Goal: Browse casually: Explore the website without a specific task or goal

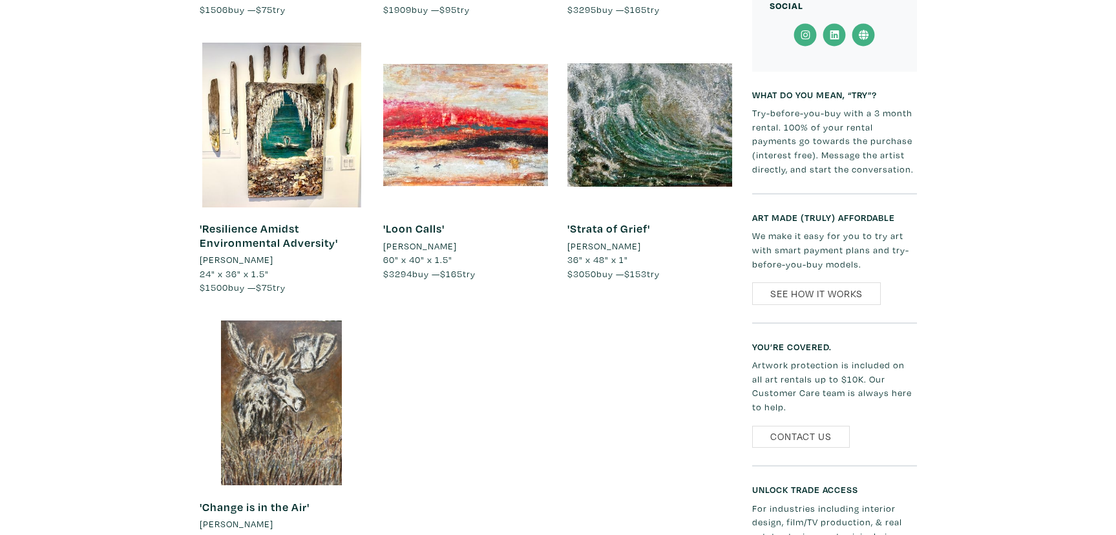
scroll to position [1149, 0]
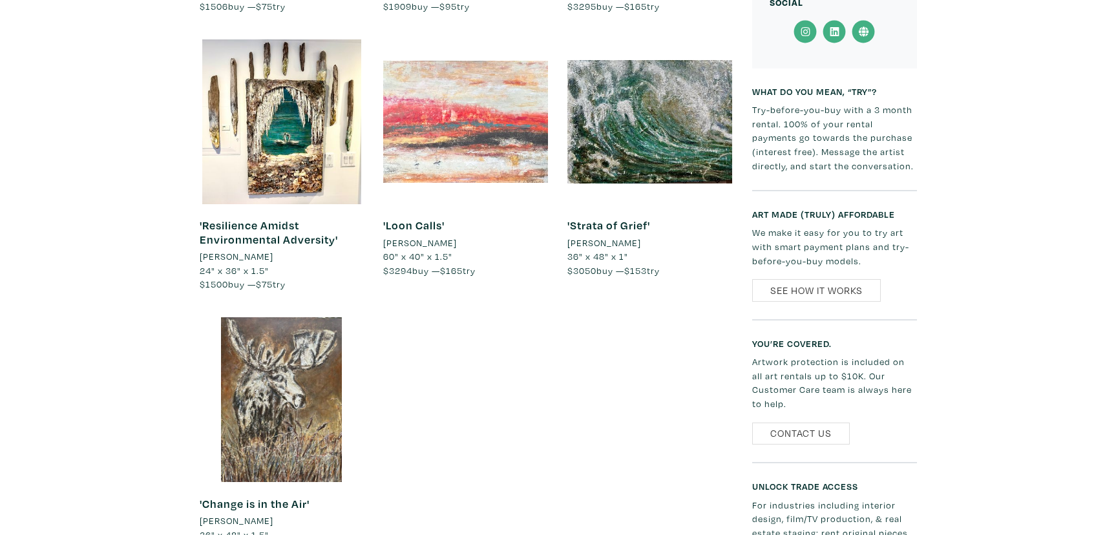
click at [422, 168] on div at bounding box center [465, 121] width 165 height 165
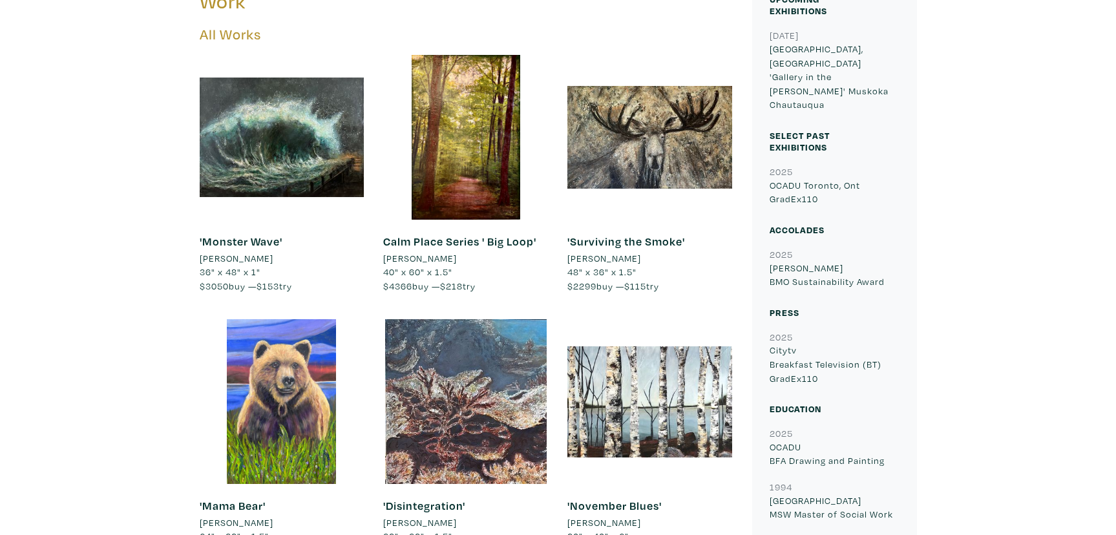
scroll to position [604, 0]
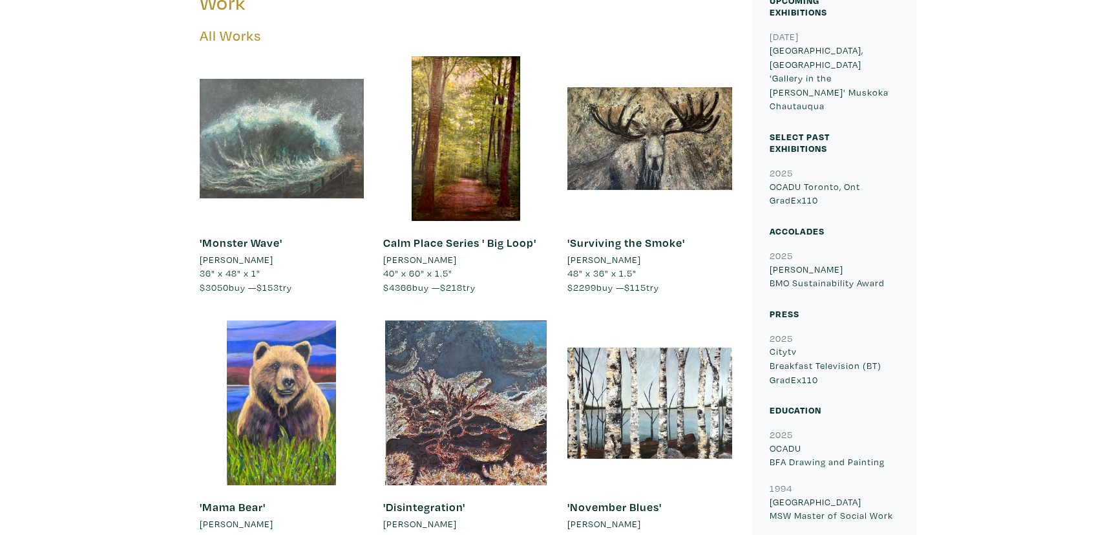
click at [293, 118] on div at bounding box center [282, 138] width 165 height 165
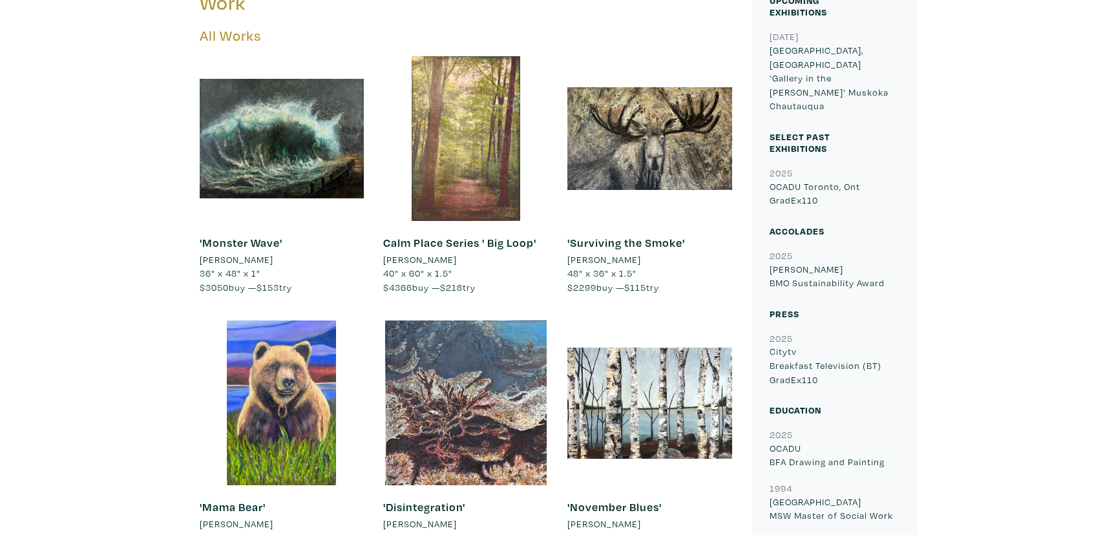
click at [471, 154] on div at bounding box center [465, 138] width 165 height 165
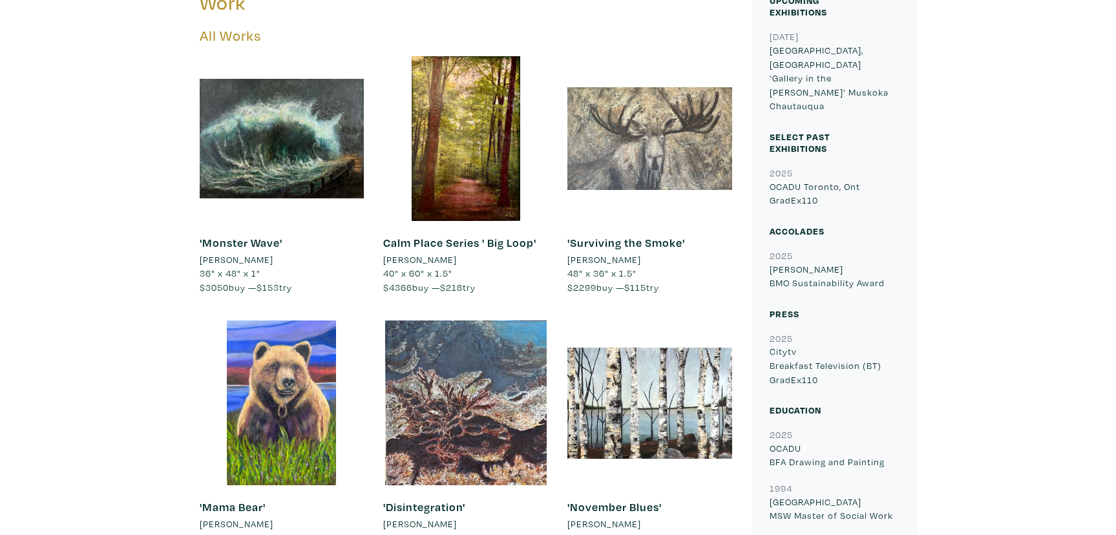
click at [608, 139] on div at bounding box center [650, 138] width 165 height 165
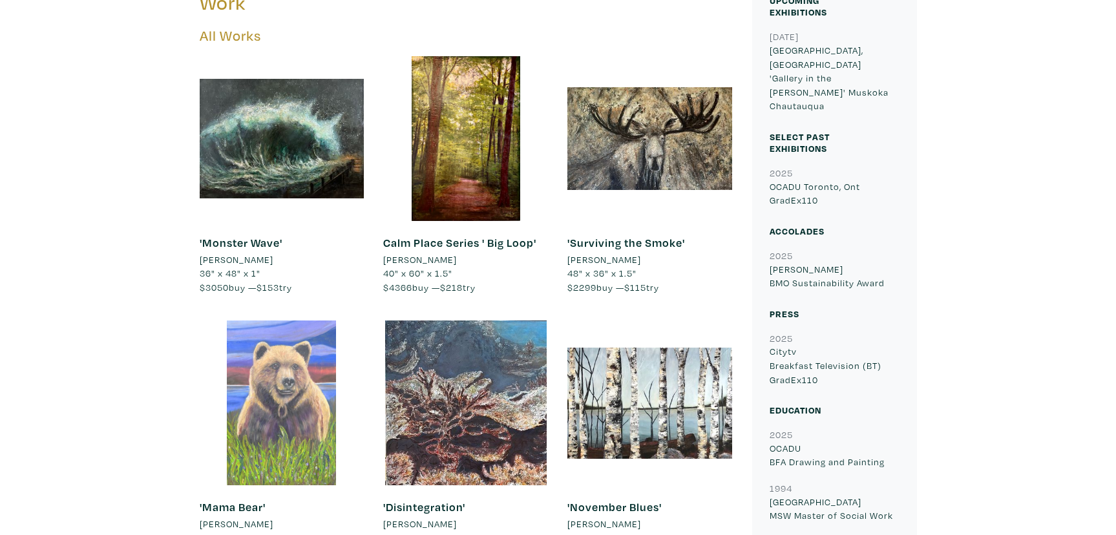
click at [297, 405] on div at bounding box center [282, 403] width 165 height 165
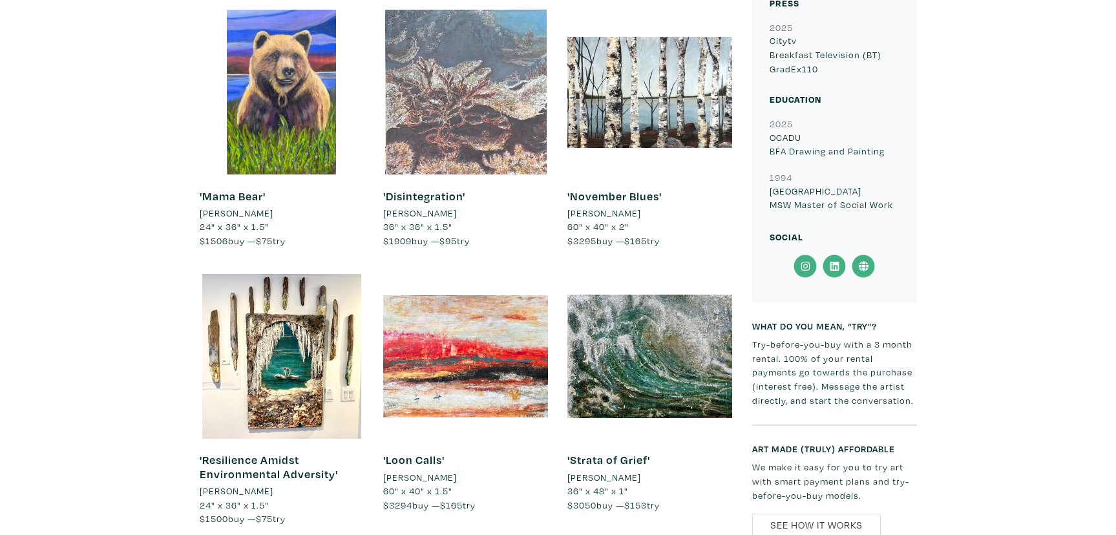
scroll to position [924, 0]
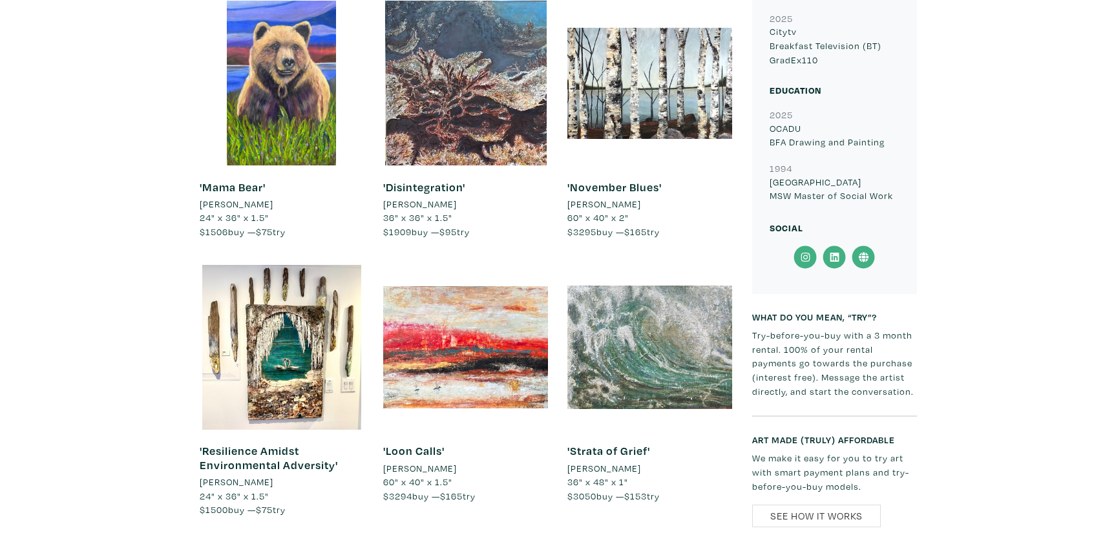
click at [643, 333] on div at bounding box center [650, 347] width 165 height 165
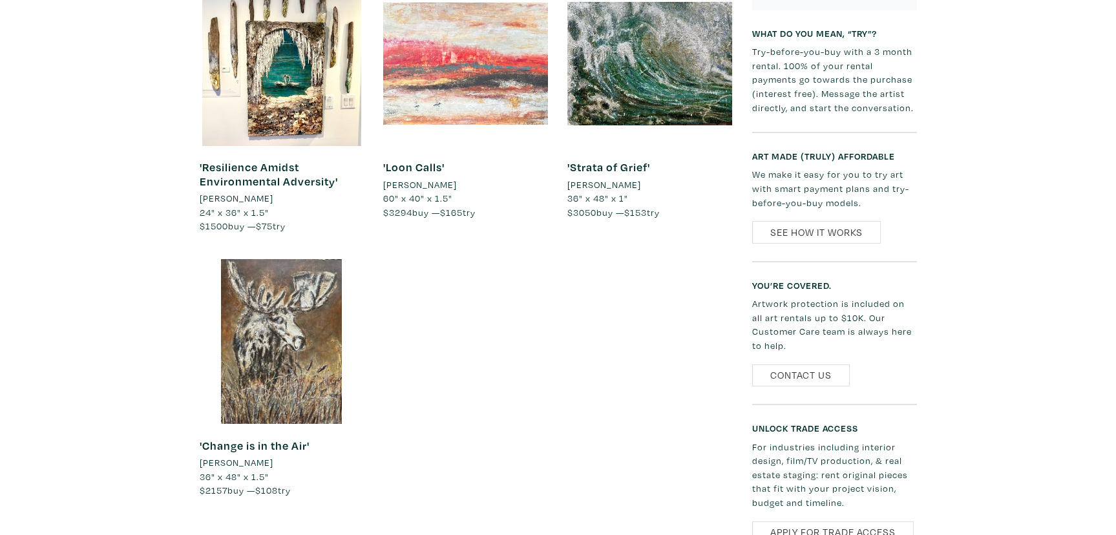
scroll to position [1237, 0]
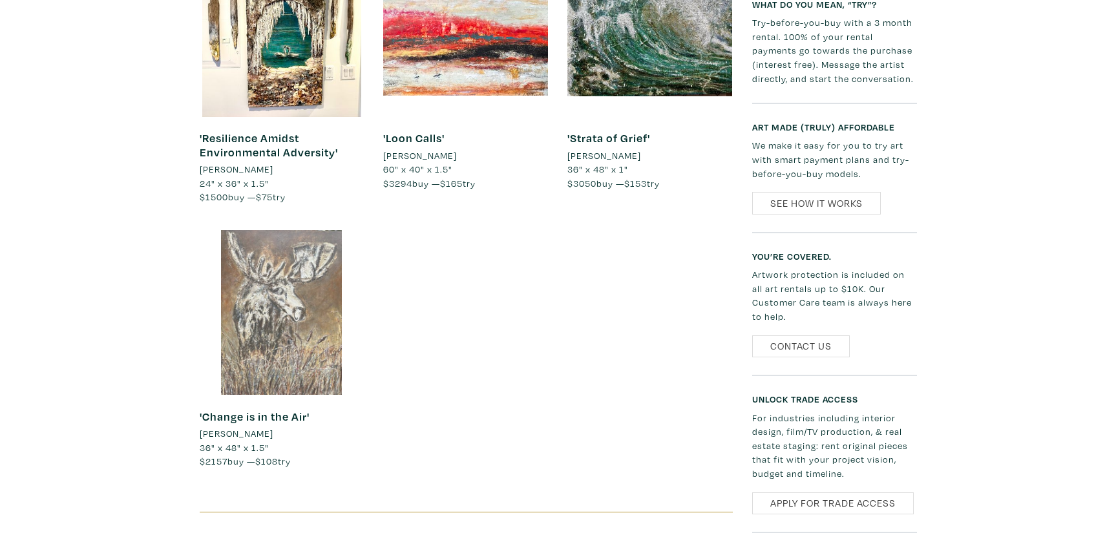
click at [286, 327] on div at bounding box center [282, 312] width 165 height 165
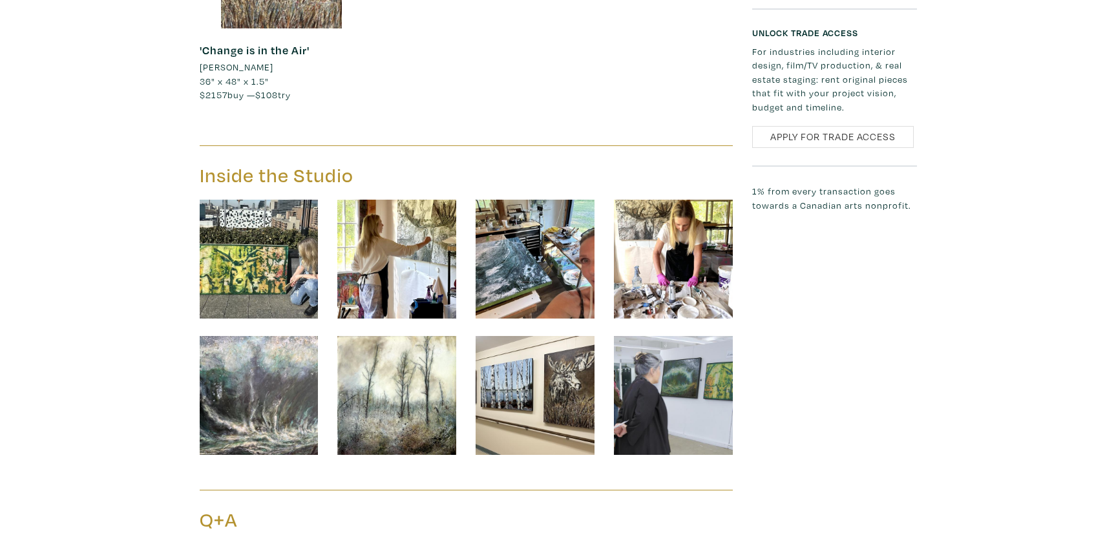
scroll to position [1614, 0]
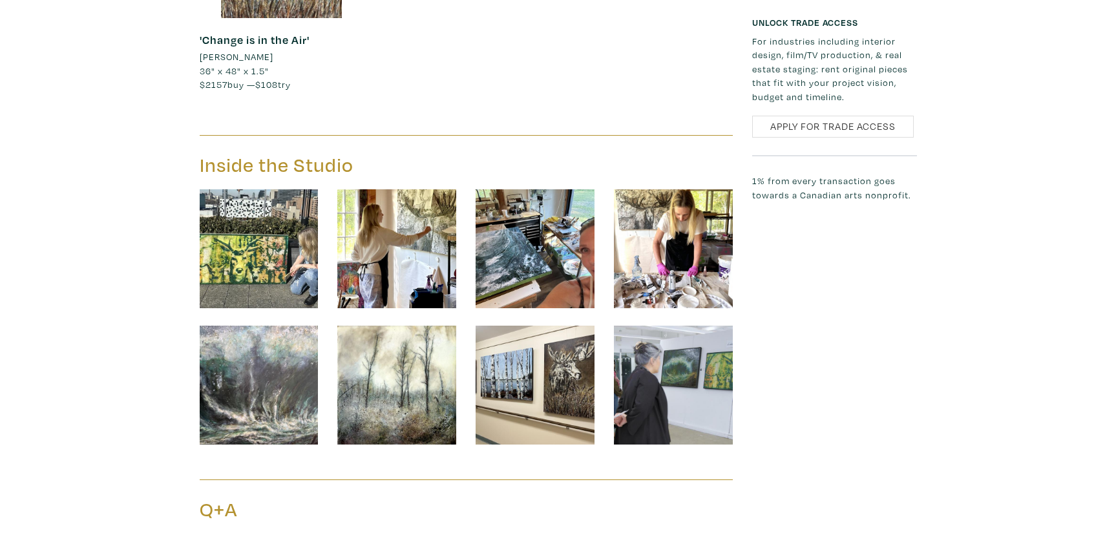
click at [290, 262] on img at bounding box center [259, 248] width 119 height 119
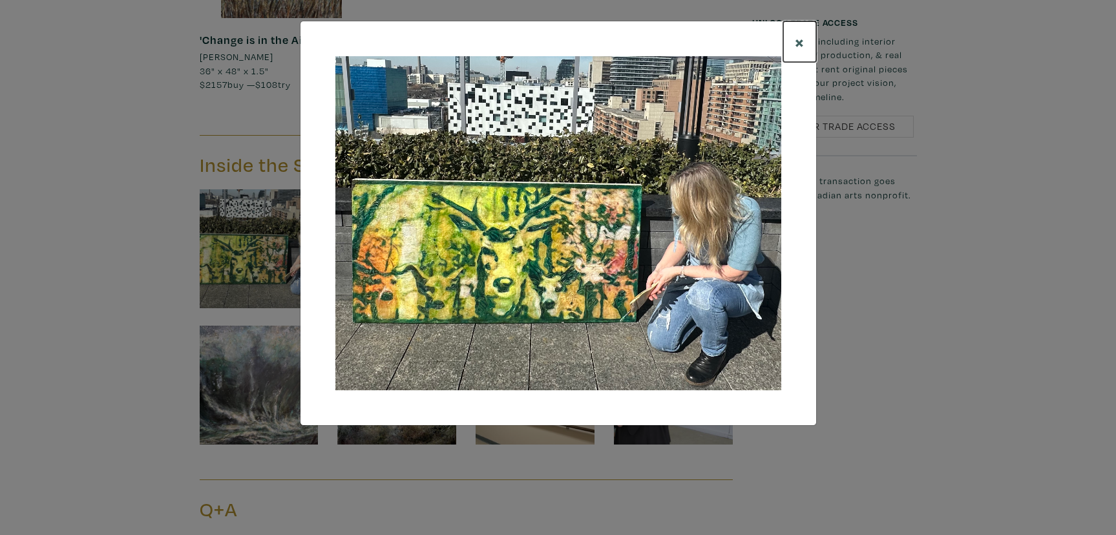
click at [798, 37] on span "×" at bounding box center [800, 41] width 10 height 23
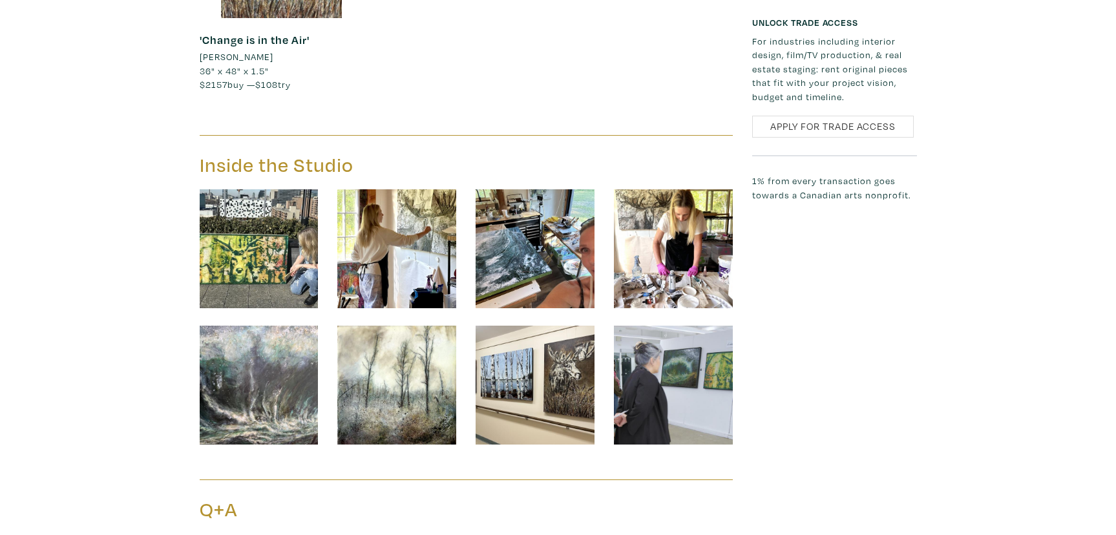
click at [403, 257] on img at bounding box center [396, 248] width 119 height 119
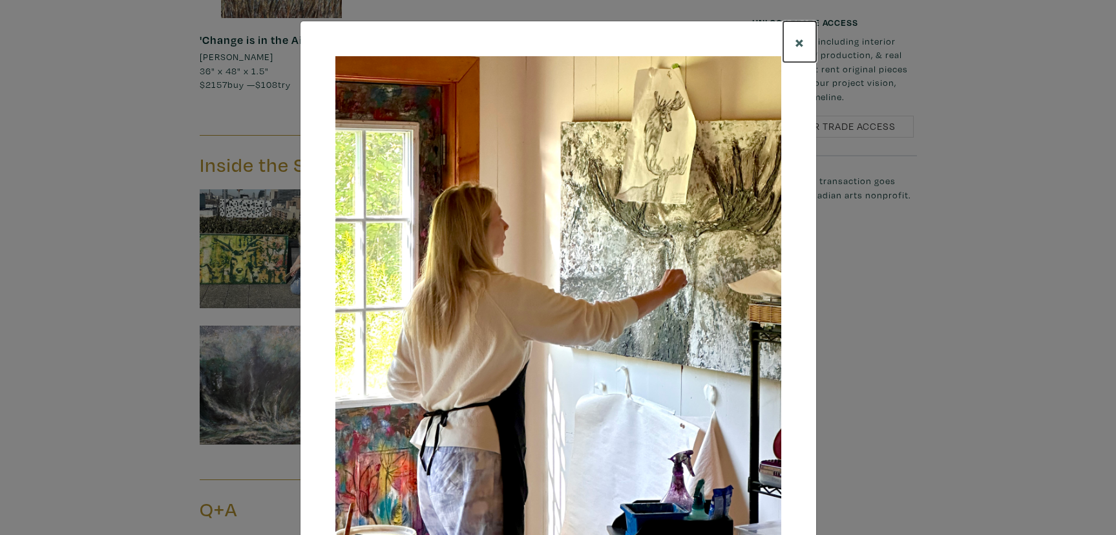
click at [804, 40] on span "×" at bounding box center [800, 41] width 10 height 23
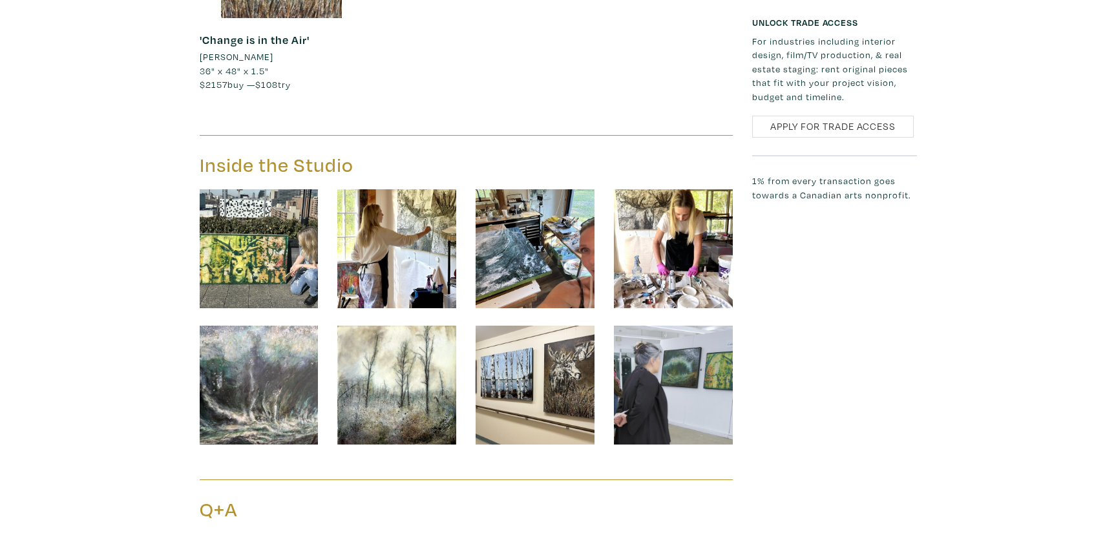
click at [569, 241] on img at bounding box center [535, 248] width 119 height 119
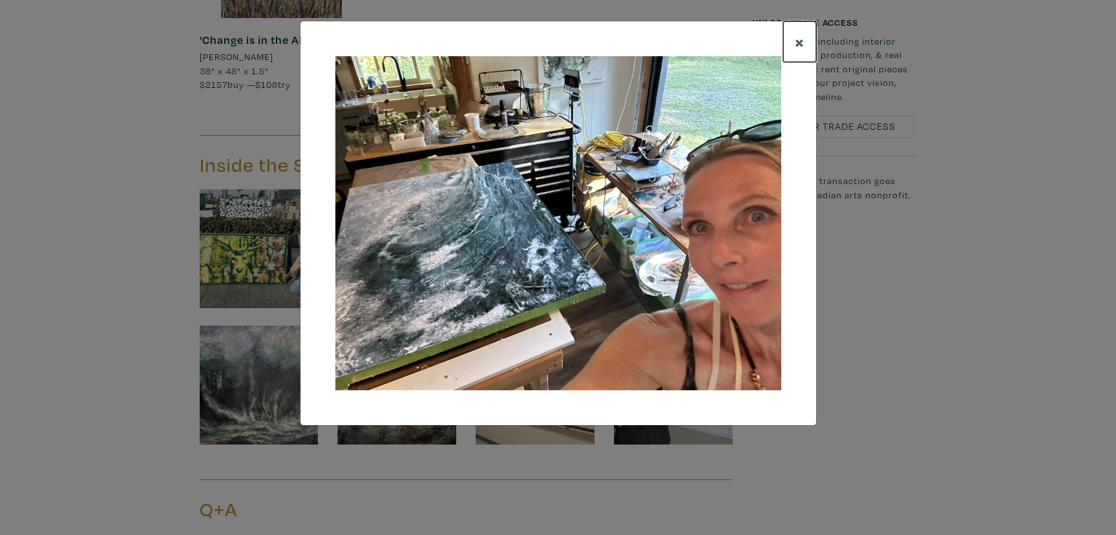
click at [798, 44] on span "×" at bounding box center [800, 41] width 10 height 23
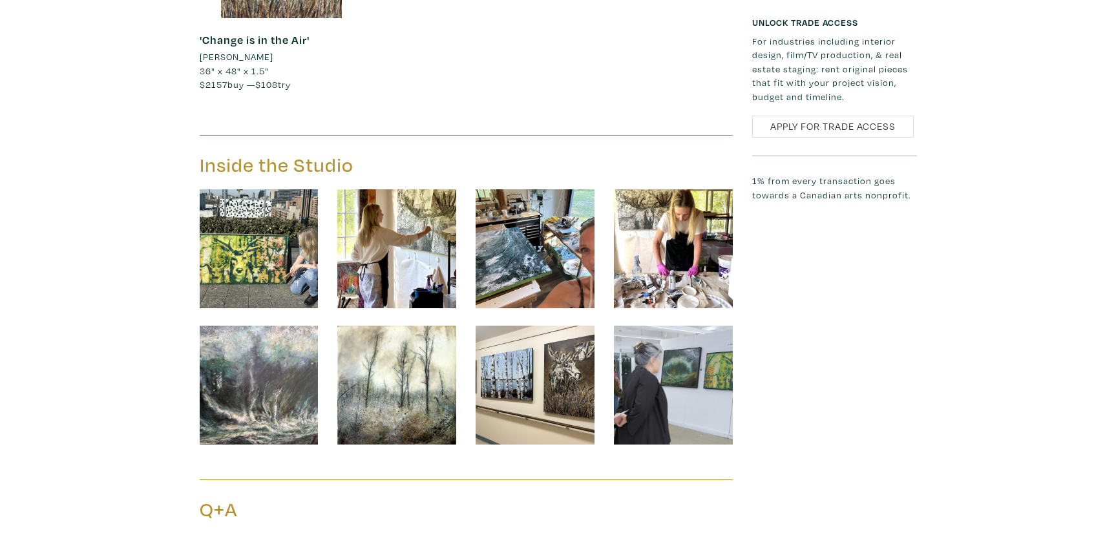
click at [655, 252] on img at bounding box center [673, 248] width 119 height 119
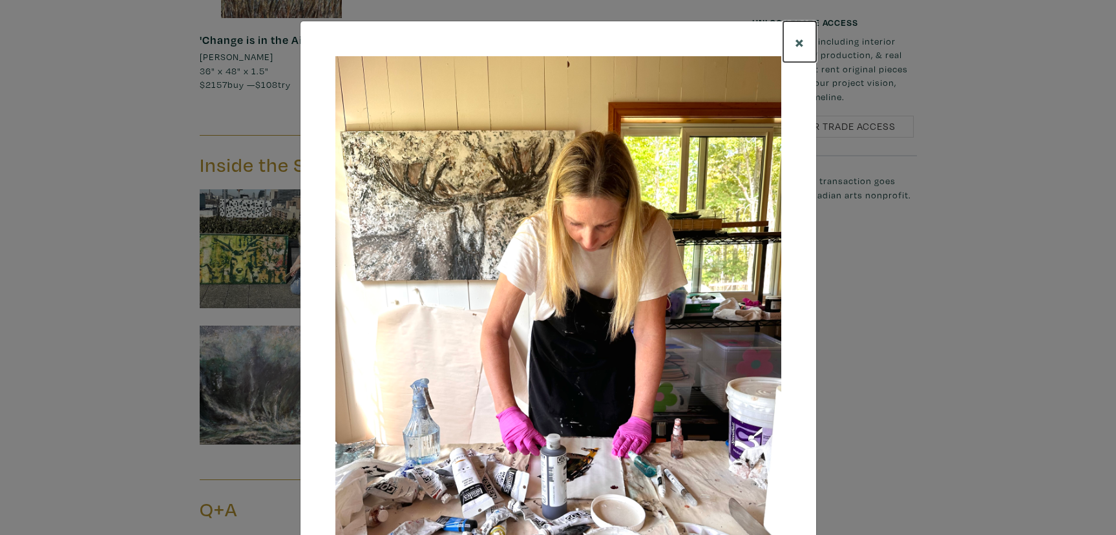
click at [801, 37] on span "×" at bounding box center [800, 41] width 10 height 23
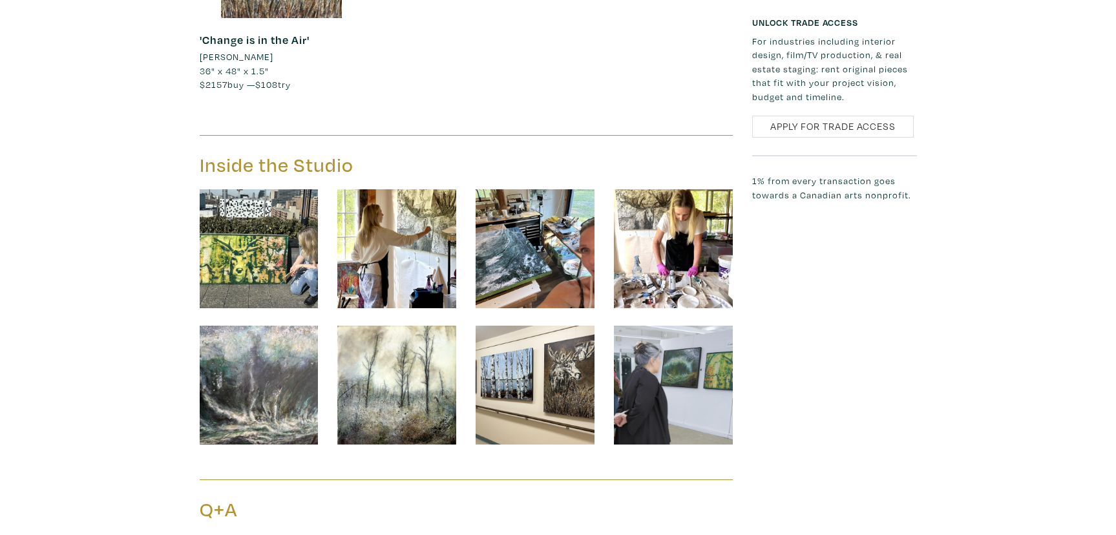
click at [276, 392] on img at bounding box center [259, 385] width 119 height 119
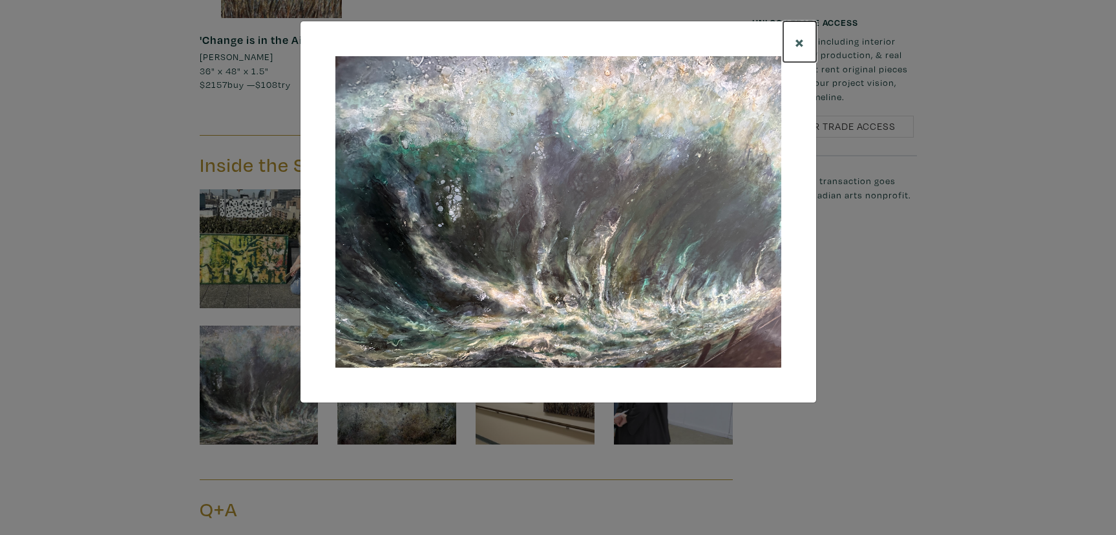
click at [802, 45] on span "×" at bounding box center [800, 41] width 10 height 23
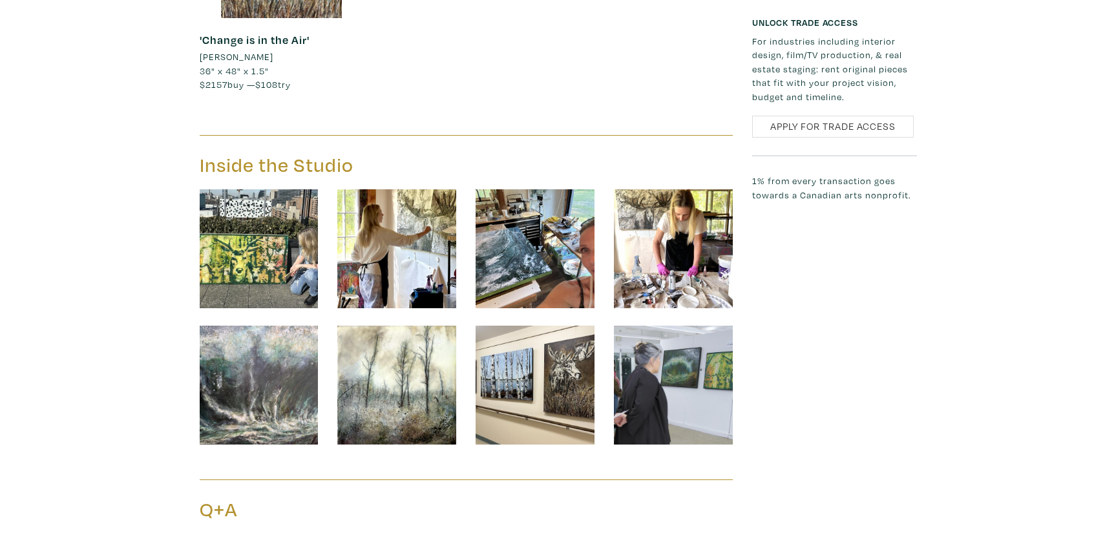
click at [416, 381] on img at bounding box center [396, 385] width 119 height 119
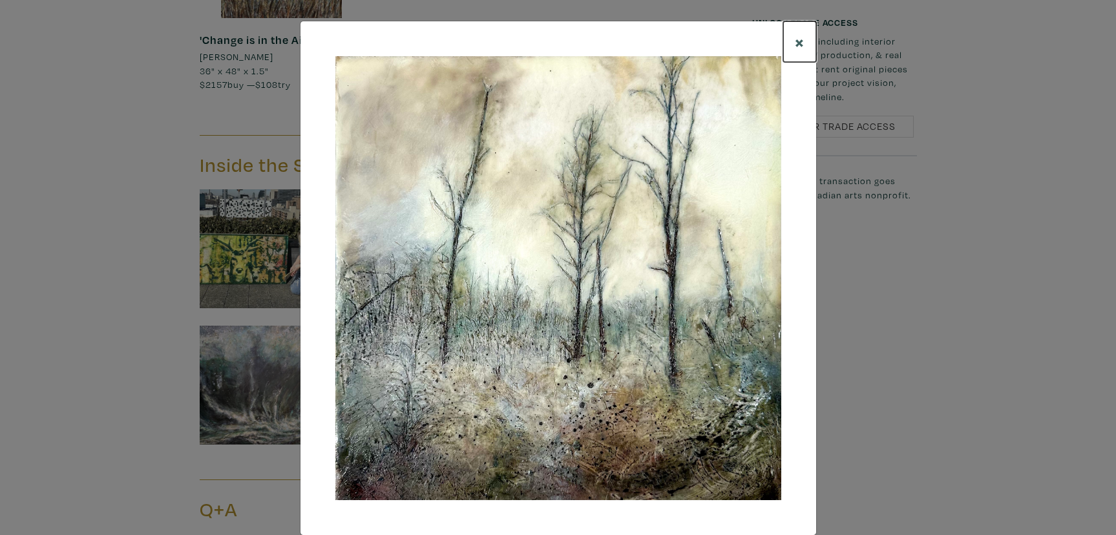
click at [799, 40] on span "×" at bounding box center [800, 41] width 10 height 23
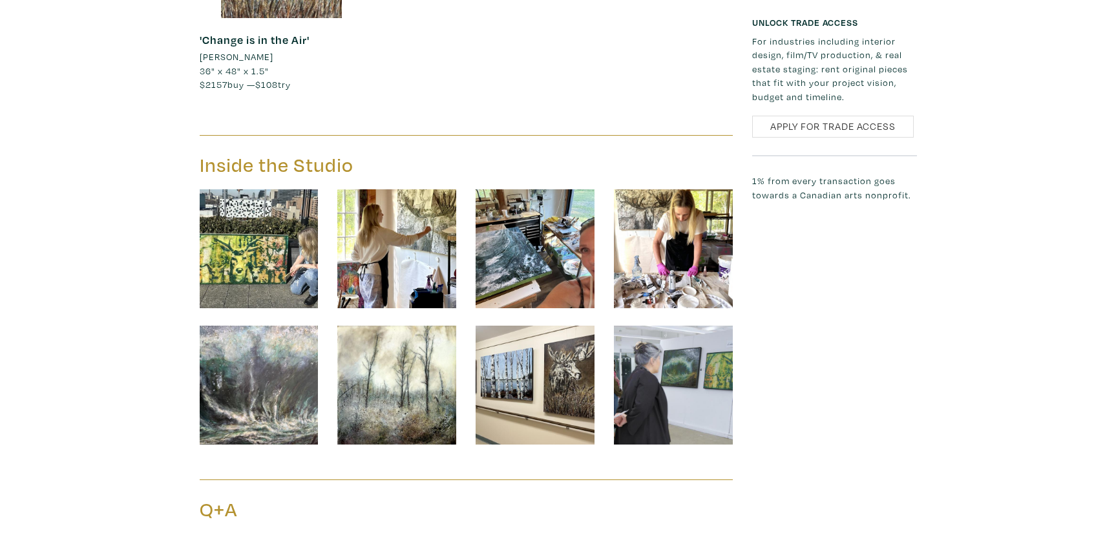
click at [540, 355] on img at bounding box center [535, 385] width 119 height 119
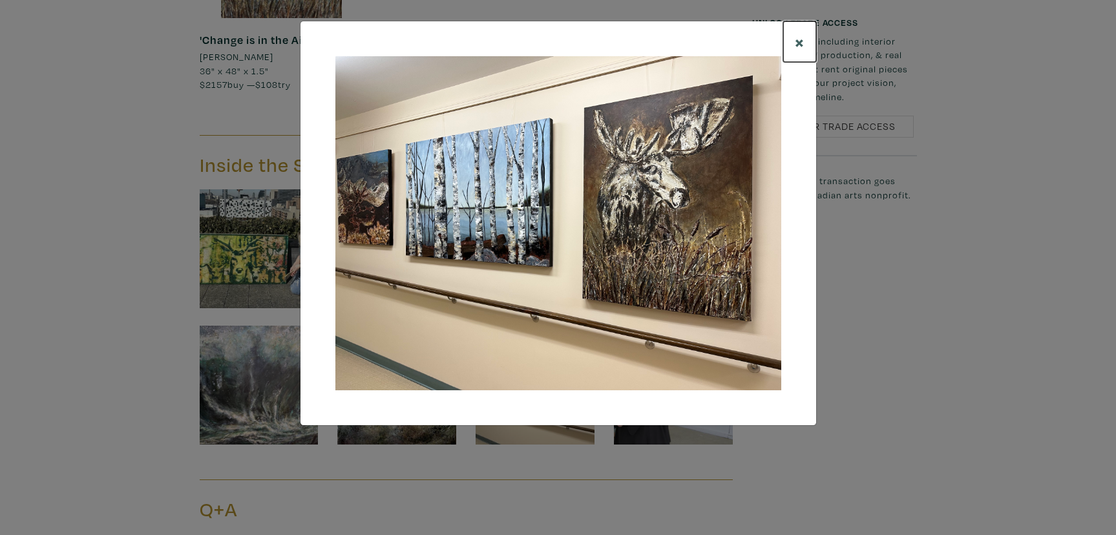
click at [798, 43] on span "×" at bounding box center [800, 41] width 10 height 23
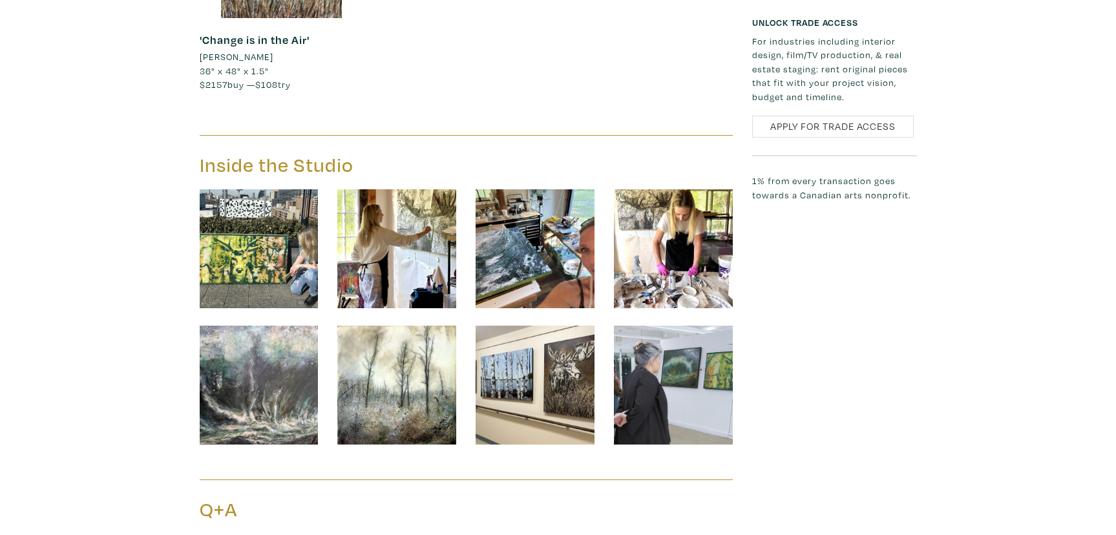
click at [682, 348] on img at bounding box center [673, 385] width 119 height 119
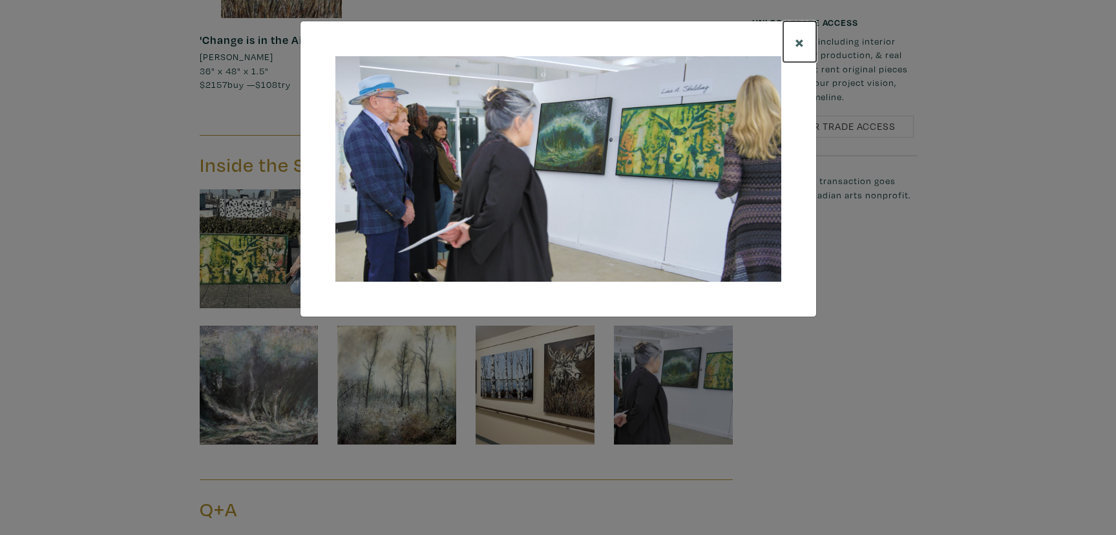
click at [800, 40] on span "×" at bounding box center [800, 41] width 10 height 23
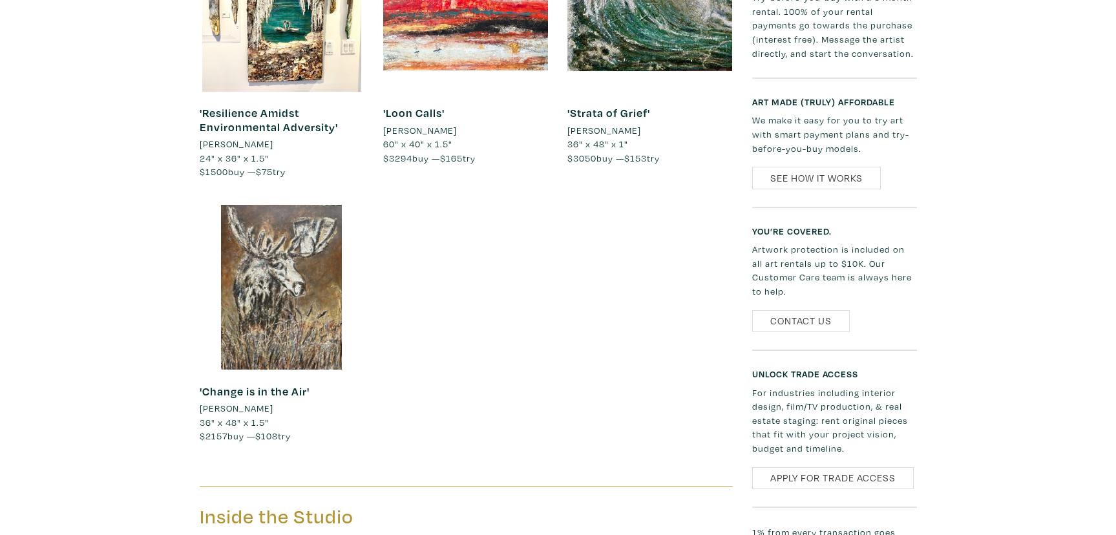
scroll to position [1261, 0]
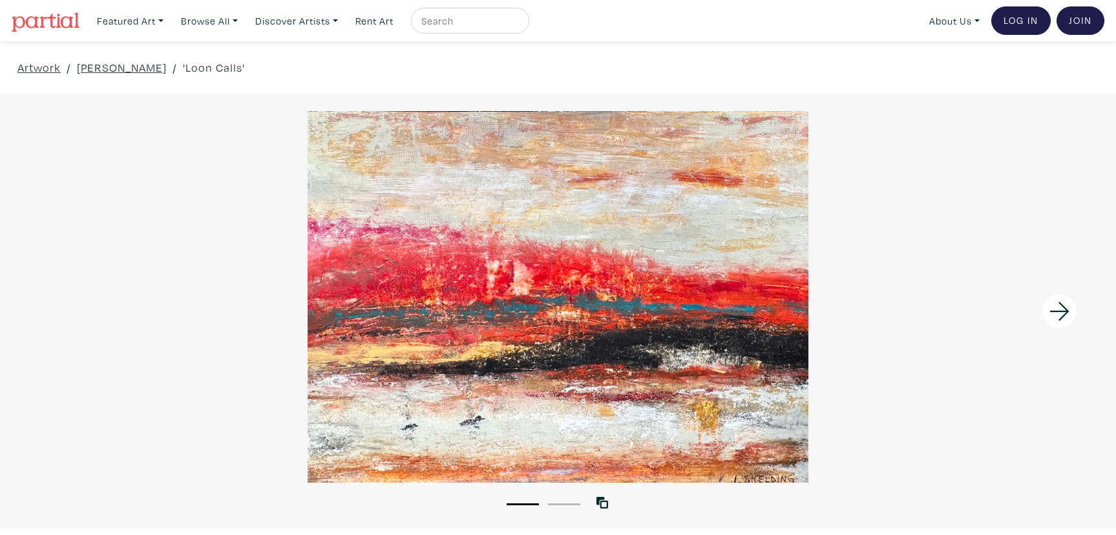
click at [1056, 313] on icon at bounding box center [1060, 311] width 44 height 35
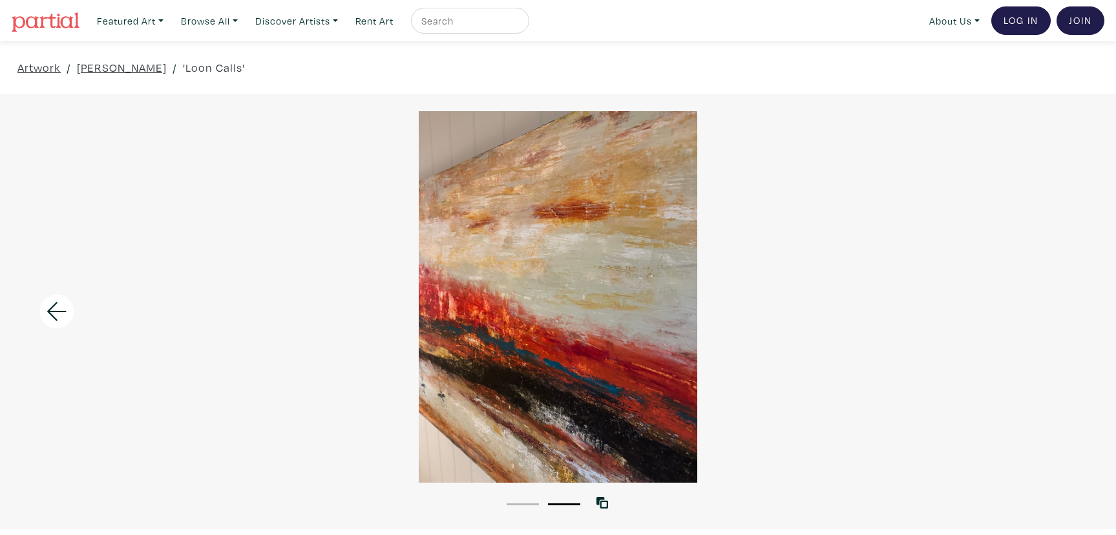
click at [1056, 313] on div at bounding box center [558, 297] width 1116 height 372
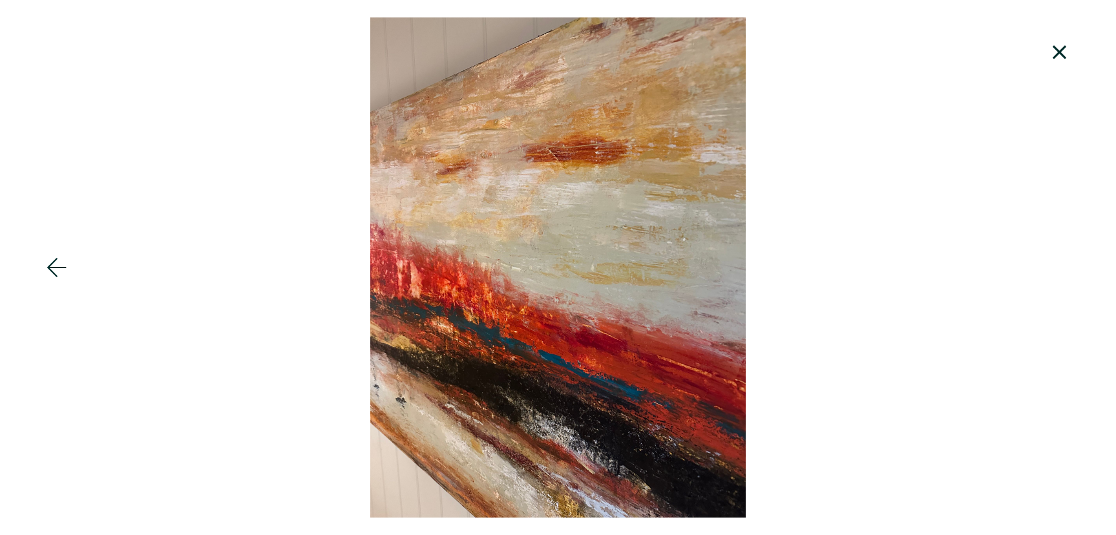
click at [1062, 46] on icon at bounding box center [1060, 52] width 44 height 35
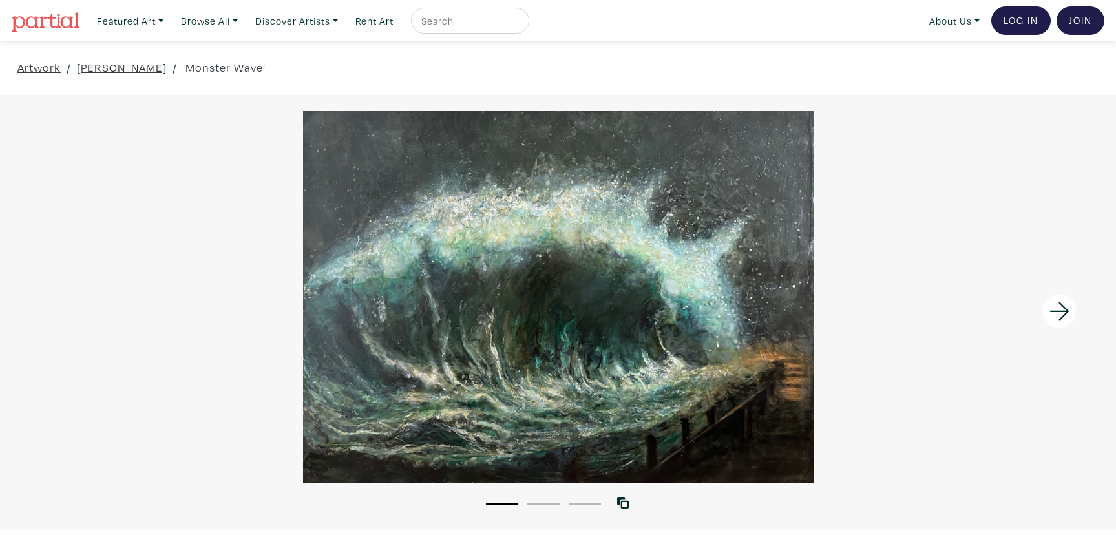
click at [1062, 306] on icon at bounding box center [1059, 311] width 19 height 19
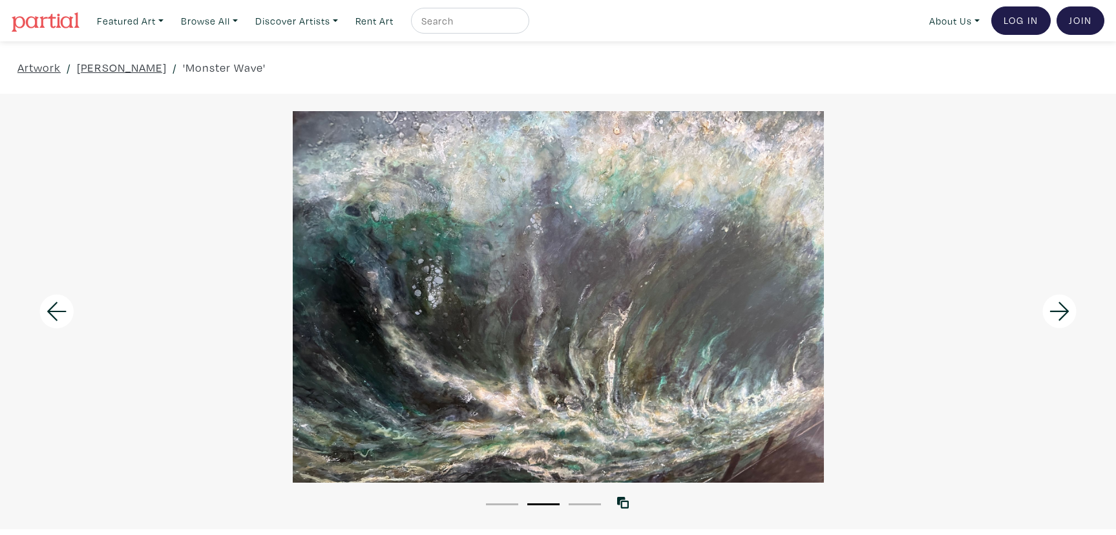
click at [1062, 306] on icon at bounding box center [1059, 311] width 19 height 19
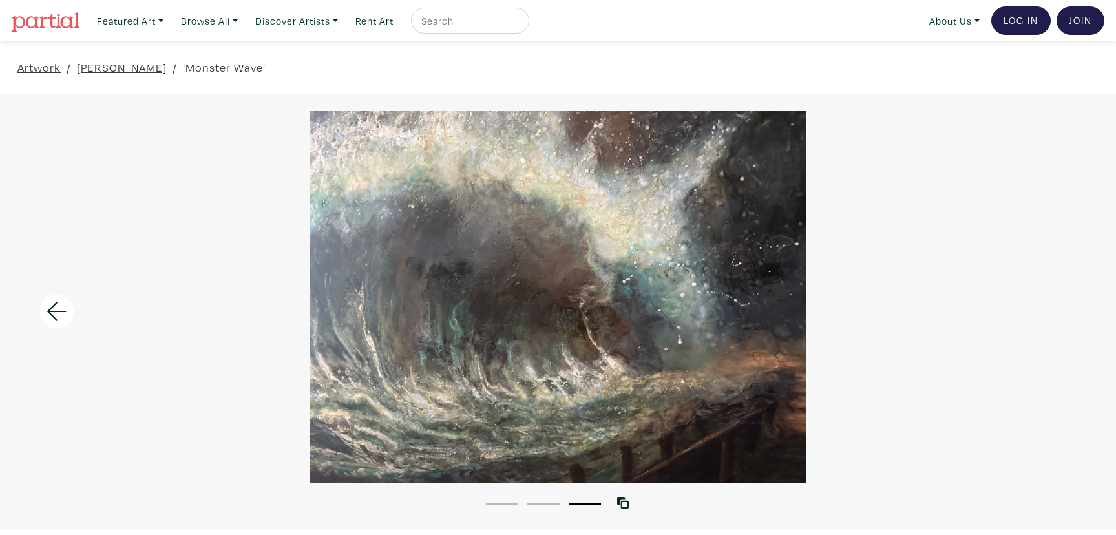
click at [1062, 306] on div at bounding box center [558, 297] width 1116 height 372
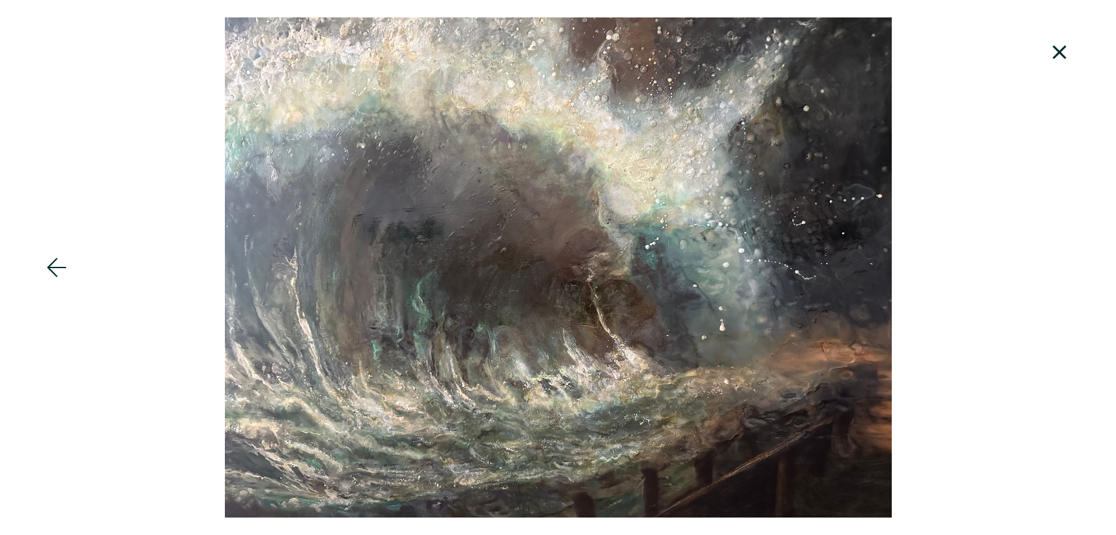
click at [1069, 60] on icon at bounding box center [1060, 52] width 44 height 35
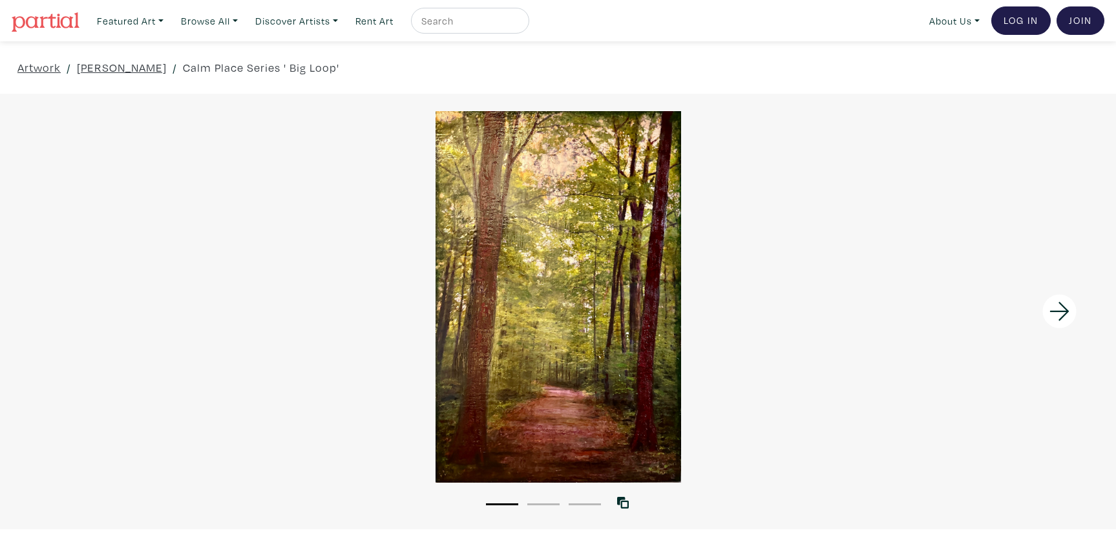
click at [1063, 306] on icon at bounding box center [1059, 311] width 19 height 19
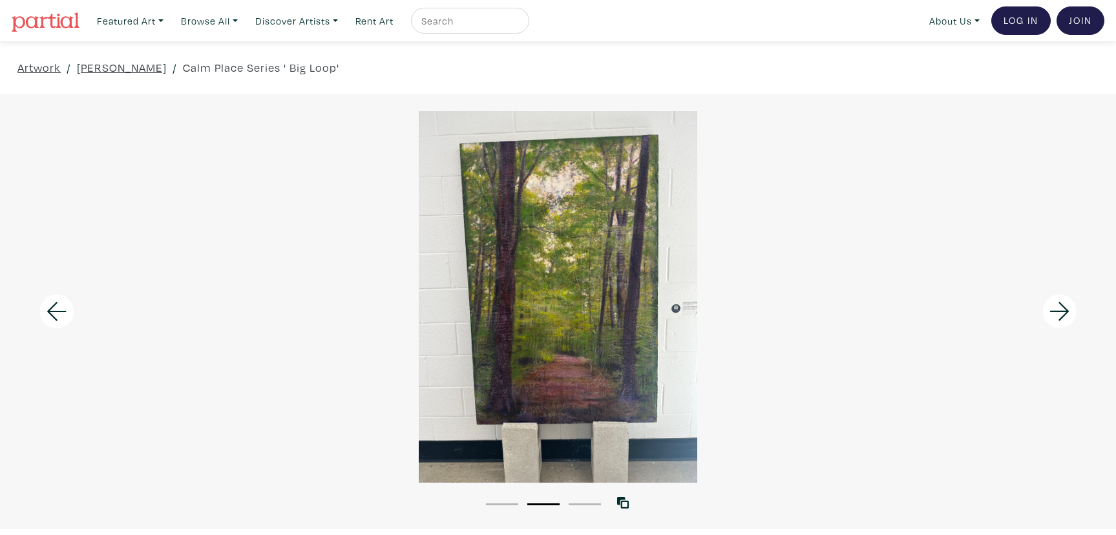
click at [1063, 306] on icon at bounding box center [1059, 311] width 19 height 19
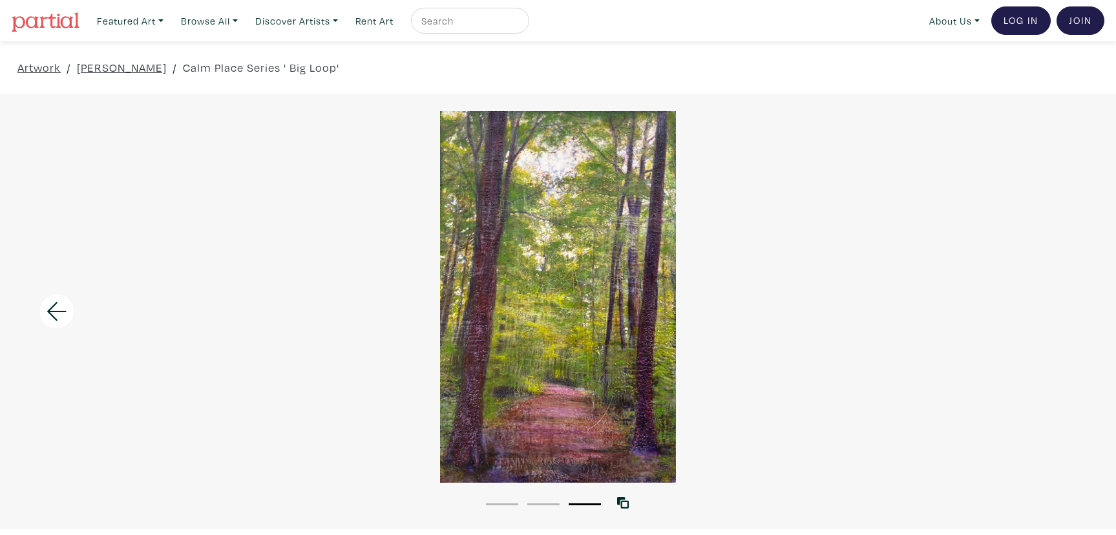
click at [58, 307] on icon at bounding box center [57, 311] width 44 height 35
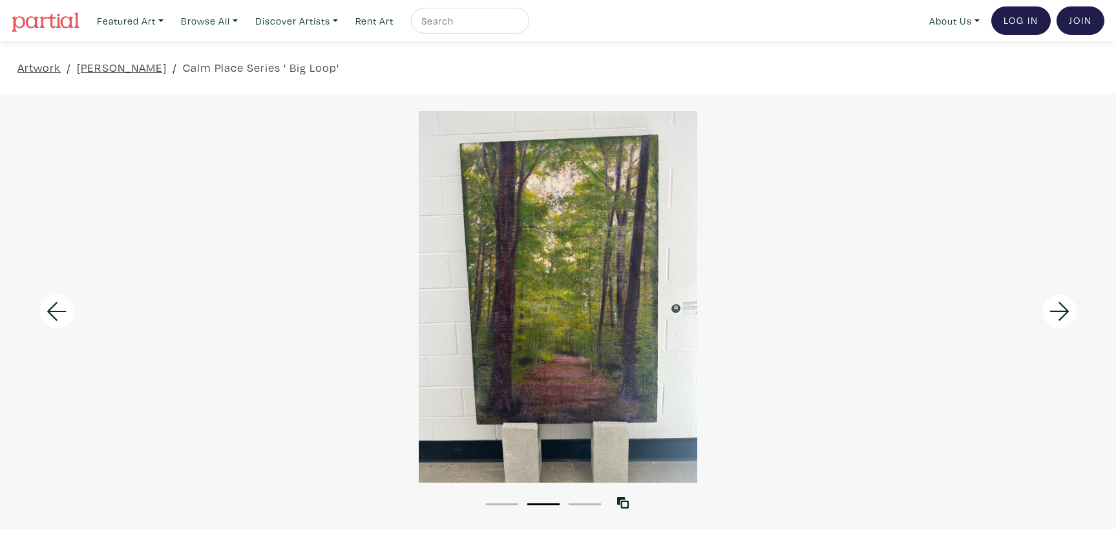
click at [58, 307] on icon at bounding box center [57, 311] width 44 height 35
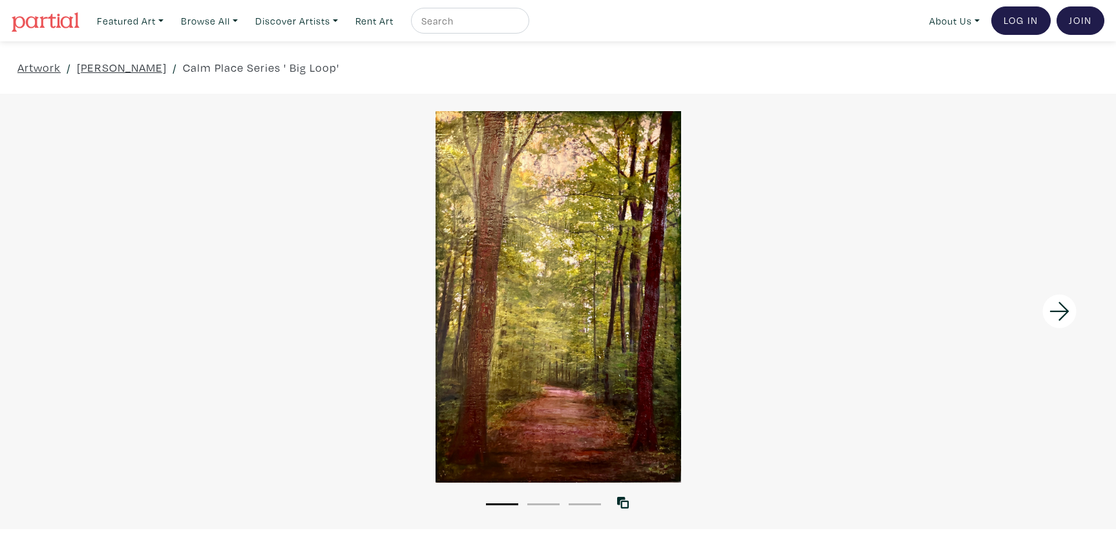
click at [1058, 308] on icon at bounding box center [1060, 311] width 44 height 35
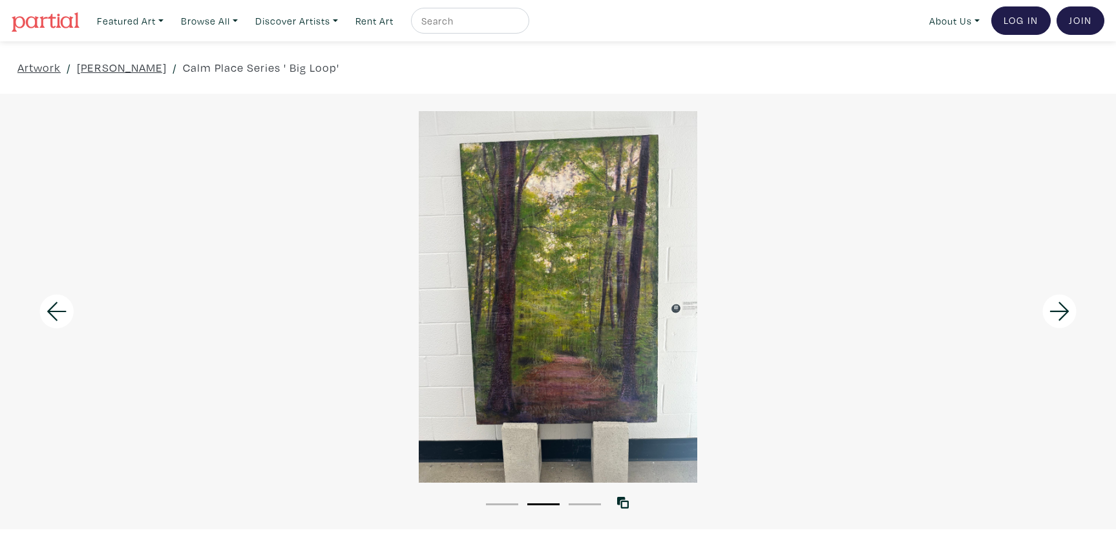
click at [1058, 308] on icon at bounding box center [1060, 311] width 44 height 35
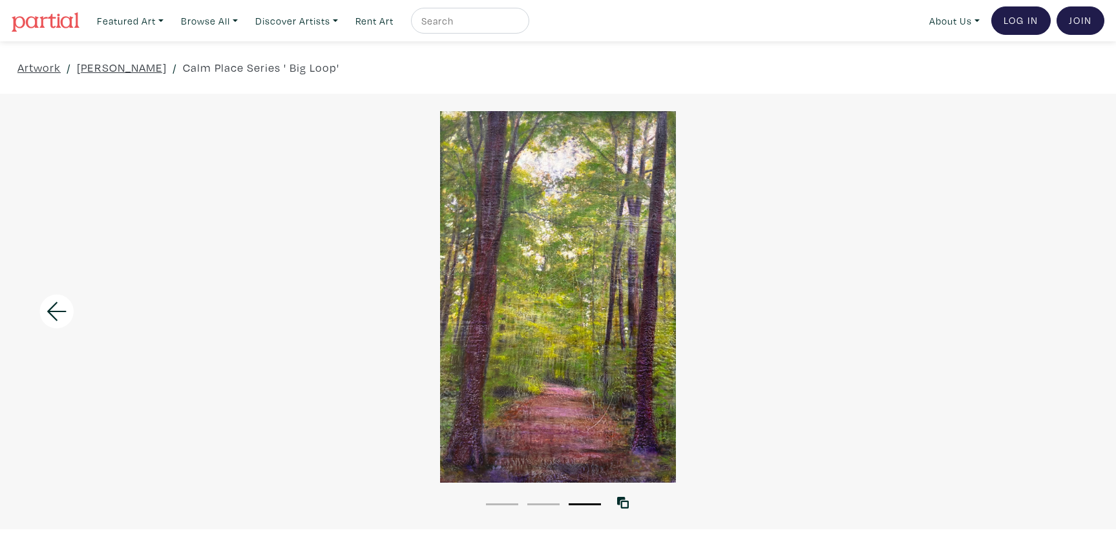
click at [61, 310] on icon at bounding box center [57, 311] width 44 height 35
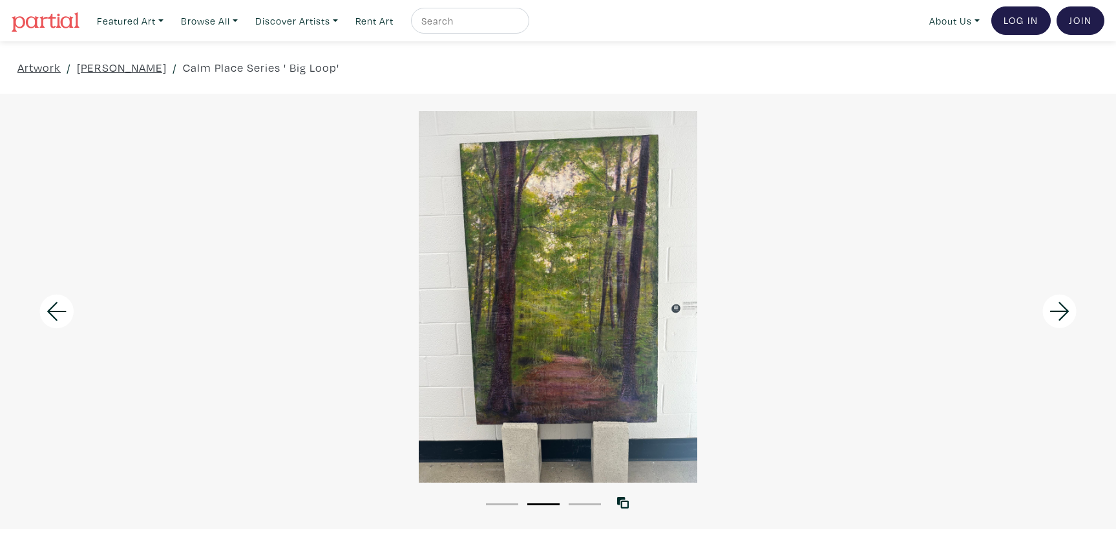
click at [61, 310] on icon at bounding box center [57, 311] width 44 height 35
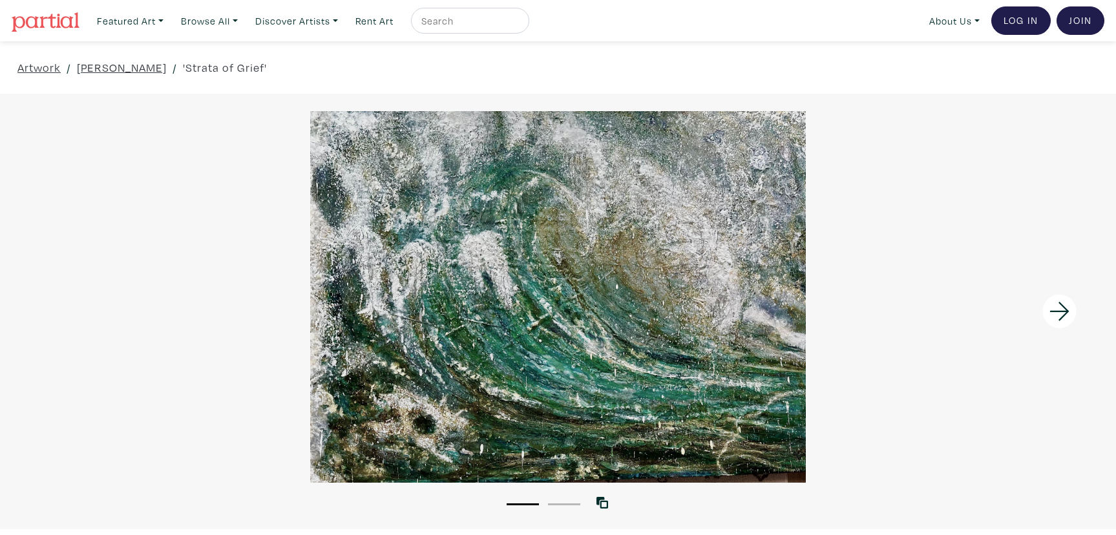
click at [1062, 305] on icon at bounding box center [1059, 311] width 19 height 19
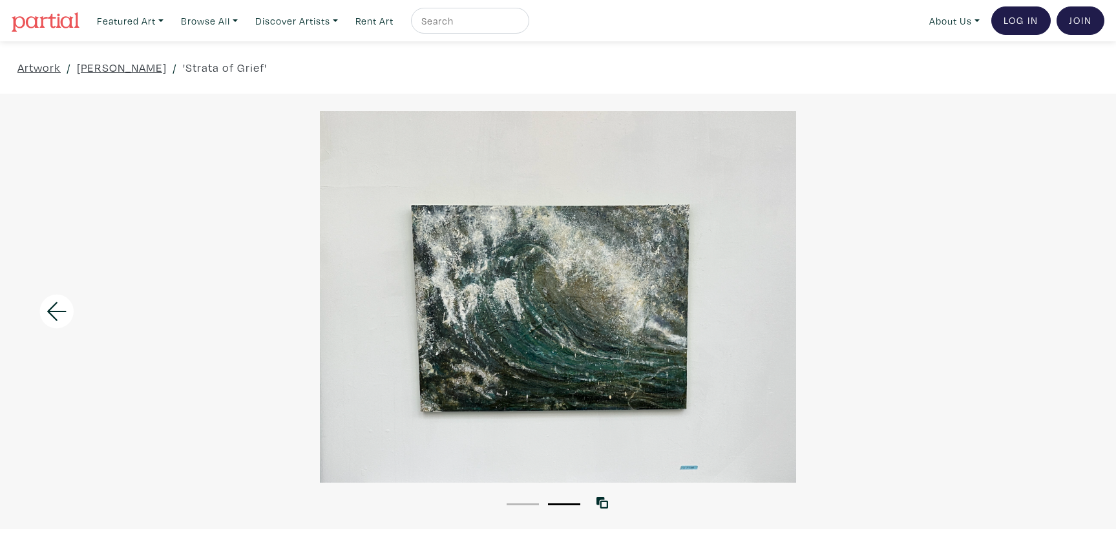
click at [59, 315] on icon at bounding box center [57, 311] width 44 height 35
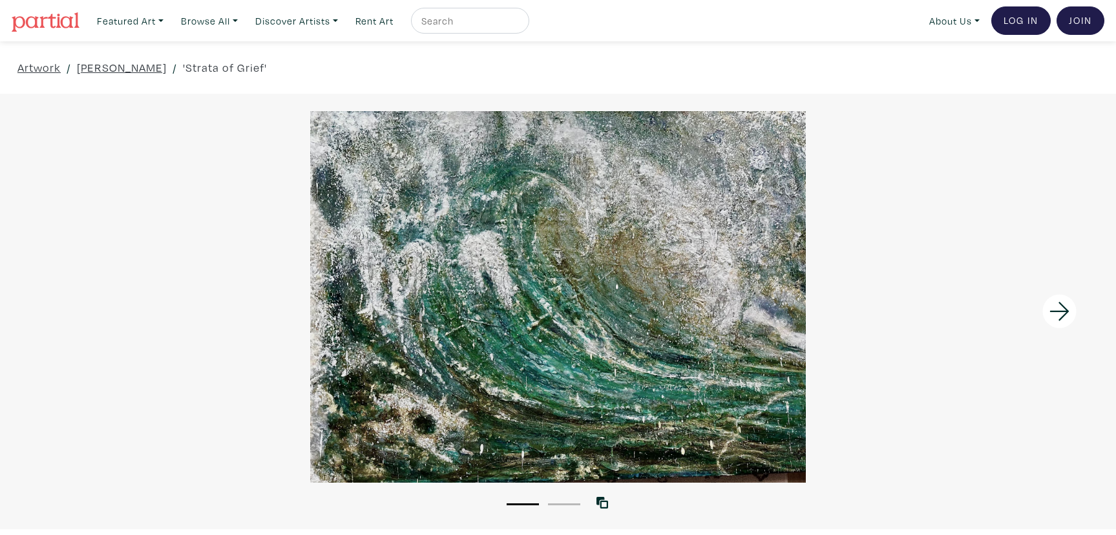
click at [1056, 309] on icon at bounding box center [1060, 311] width 44 height 35
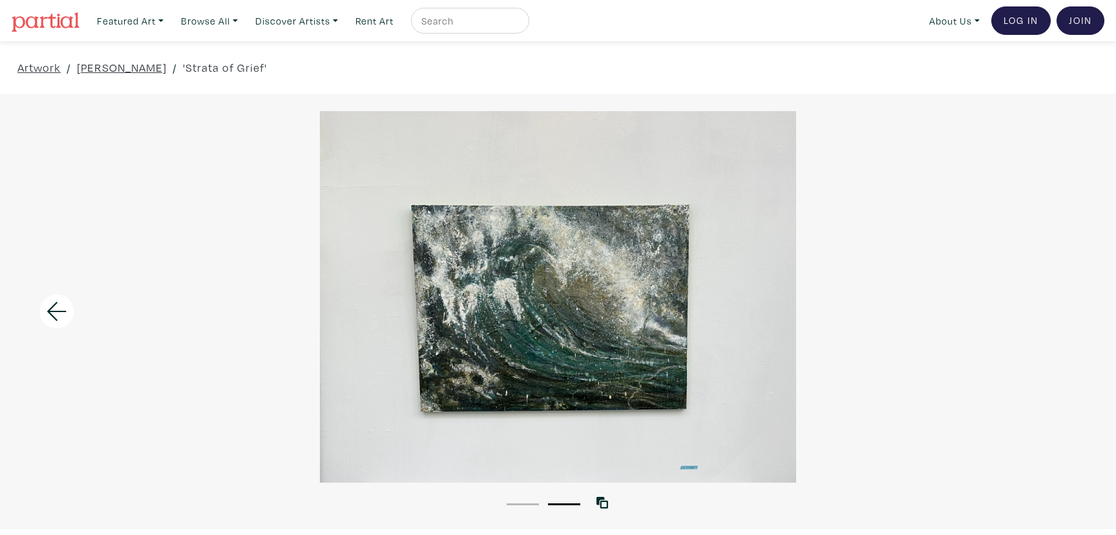
click at [1056, 310] on div at bounding box center [558, 297] width 1116 height 372
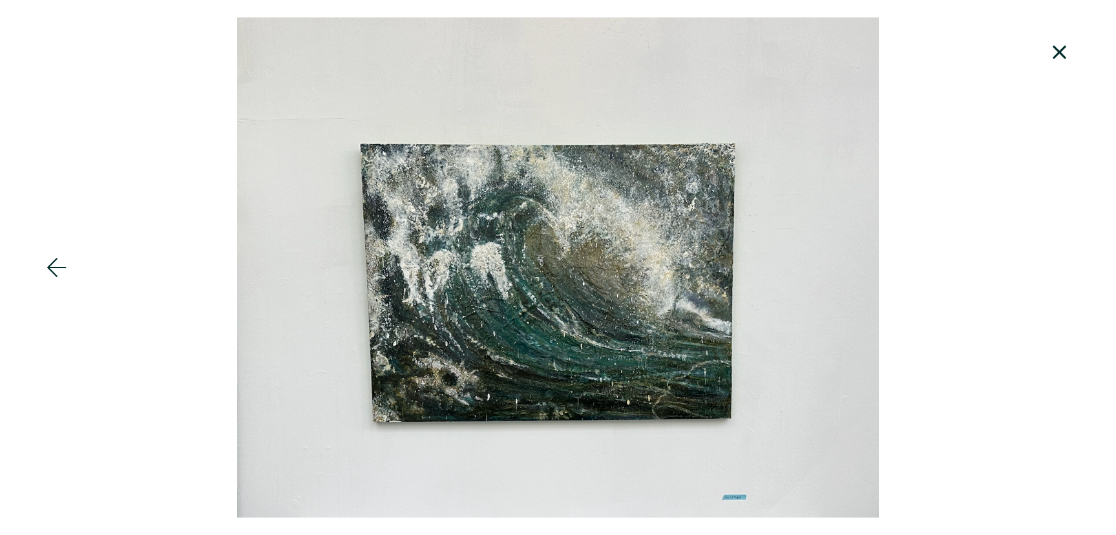
click at [53, 263] on icon at bounding box center [57, 267] width 44 height 35
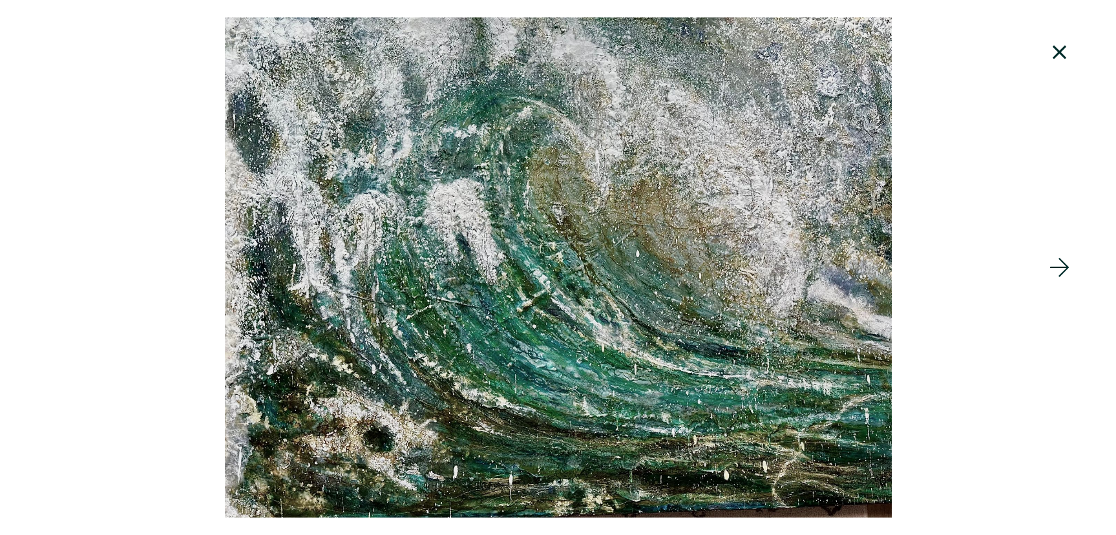
click at [1054, 51] on icon at bounding box center [1060, 52] width 44 height 35
